Goal: Information Seeking & Learning: Check status

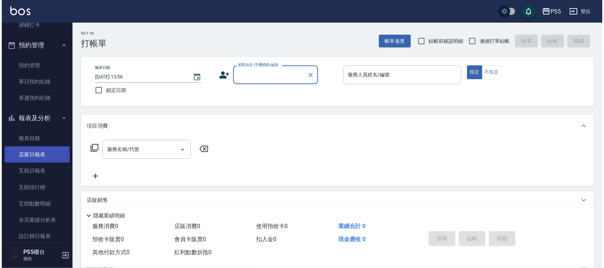
scroll to position [265, 0]
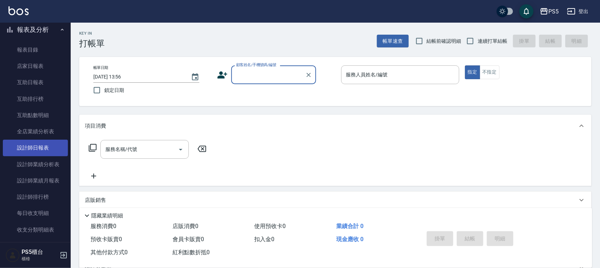
click at [47, 153] on link "設計師日報表" at bounding box center [35, 148] width 65 height 16
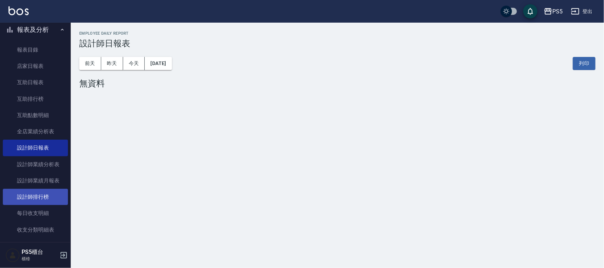
click at [45, 194] on link "設計師排行榜" at bounding box center [35, 197] width 65 height 16
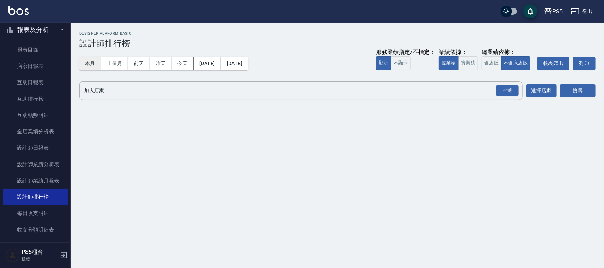
click at [91, 66] on button "本月" at bounding box center [90, 63] width 22 height 13
click at [460, 64] on button "實業績" at bounding box center [468, 63] width 20 height 14
click at [516, 91] on div "全選" at bounding box center [507, 90] width 23 height 11
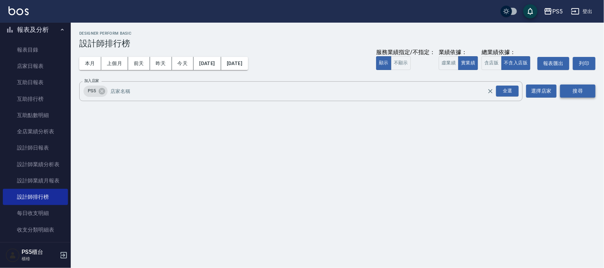
click at [564, 85] on button "搜尋" at bounding box center [577, 91] width 35 height 13
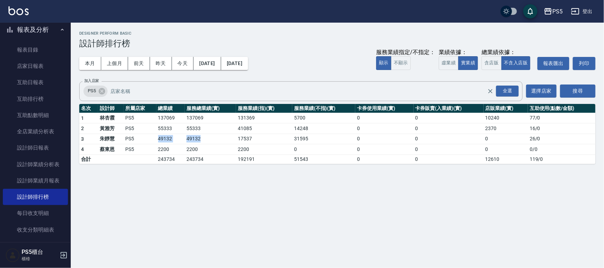
drag, startPoint x: 154, startPoint y: 140, endPoint x: 213, endPoint y: 143, distance: 59.1
click at [213, 143] on tr "3 [PERSON_NAME]PS5 49132 49132 17537 31595 0 0 0 26 / 0" at bounding box center [337, 139] width 516 height 11
click at [202, 181] on div "PS5 [DATE] - [DATE] 設計師排行榜 列印時間： [DATE][PHONE_NUMBER]:01 Designer Perform Basic…" at bounding box center [302, 134] width 604 height 268
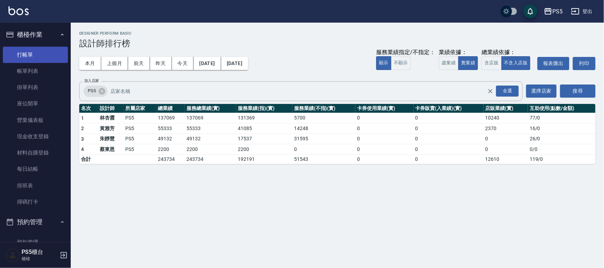
click at [49, 57] on link "打帳單" at bounding box center [35, 55] width 65 height 16
